Goal: Download file/media

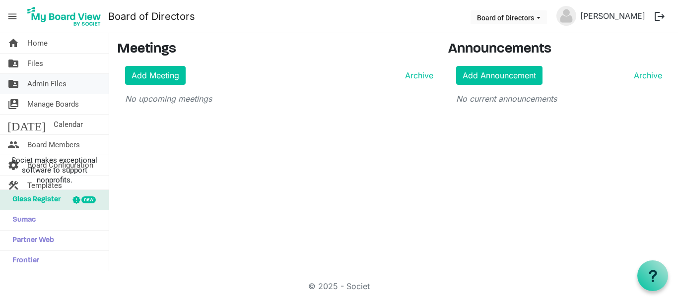
click at [50, 82] on span "Admin Files" at bounding box center [46, 84] width 39 height 20
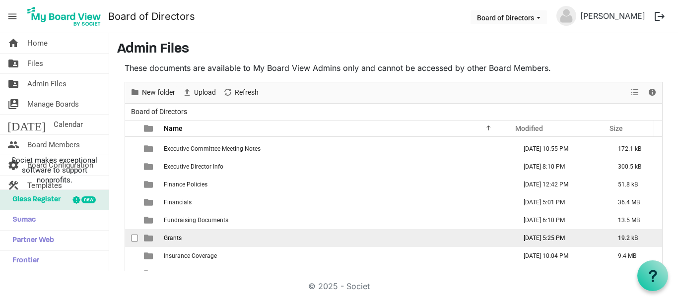
scroll to position [99, 0]
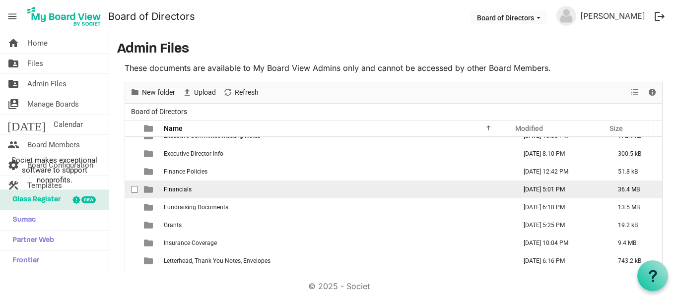
click at [179, 187] on span "Financials" at bounding box center [178, 189] width 28 height 7
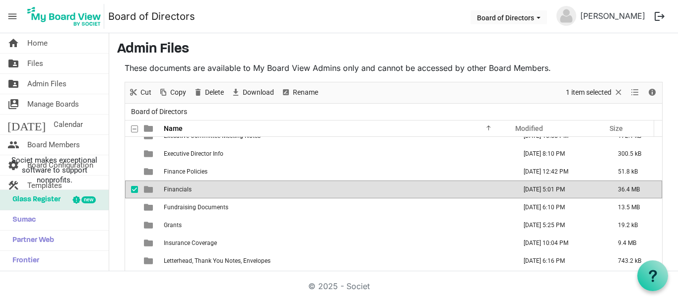
click at [179, 188] on span "Financials" at bounding box center [178, 189] width 28 height 7
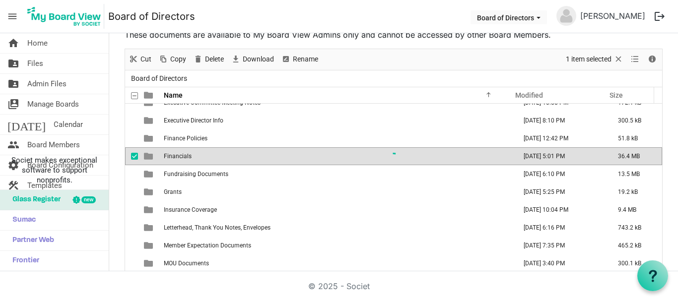
scroll to position [0, 0]
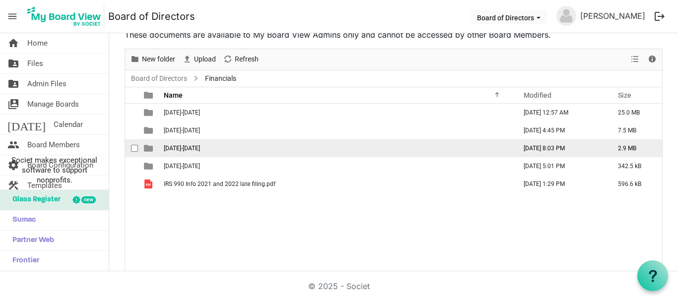
click at [179, 149] on span "[DATE]-[DATE]" at bounding box center [182, 148] width 36 height 7
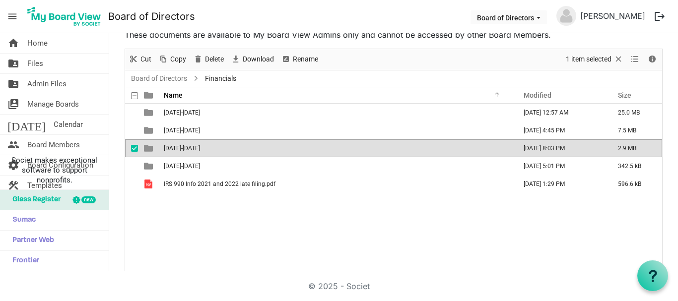
click at [179, 149] on span "[DATE]-[DATE]" at bounding box center [182, 148] width 36 height 7
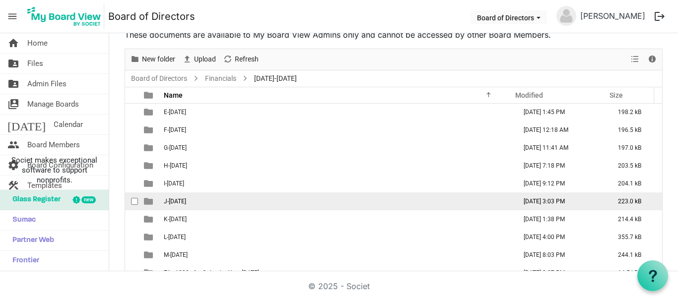
scroll to position [82, 0]
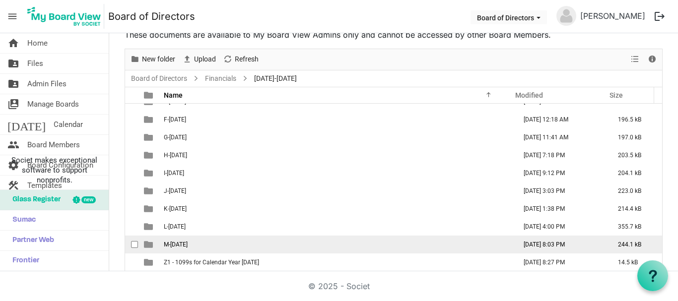
click at [183, 246] on span "M-[DATE]" at bounding box center [176, 244] width 24 height 7
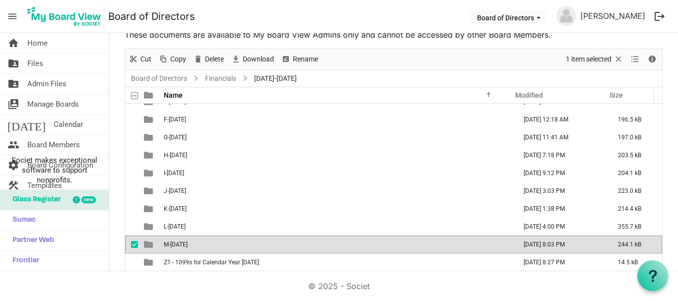
click at [183, 246] on span "M-[DATE]" at bounding box center [176, 244] width 24 height 7
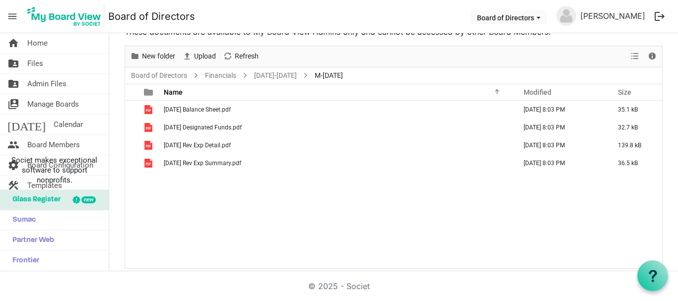
scroll to position [42, 0]
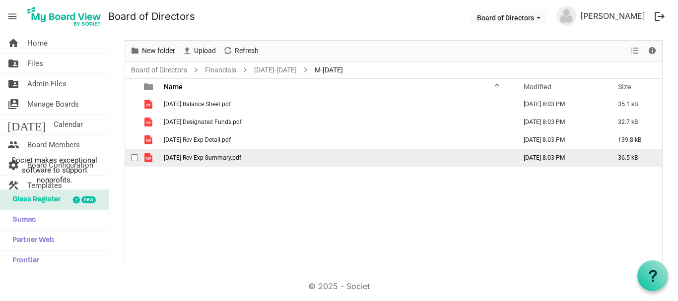
click at [194, 157] on span "[DATE] Rev Exp Summary.pdf" at bounding box center [202, 157] width 77 height 7
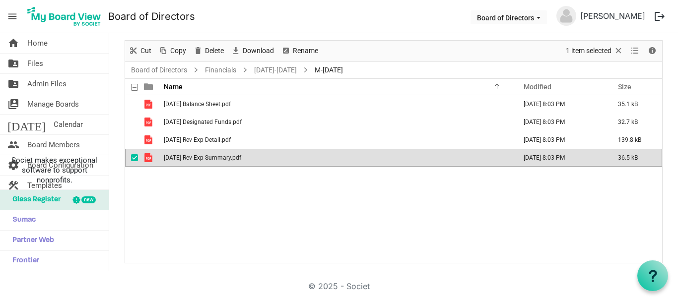
click at [194, 156] on span "[DATE] Rev Exp Summary.pdf" at bounding box center [202, 157] width 77 height 7
